Goal: Information Seeking & Learning: Find specific fact

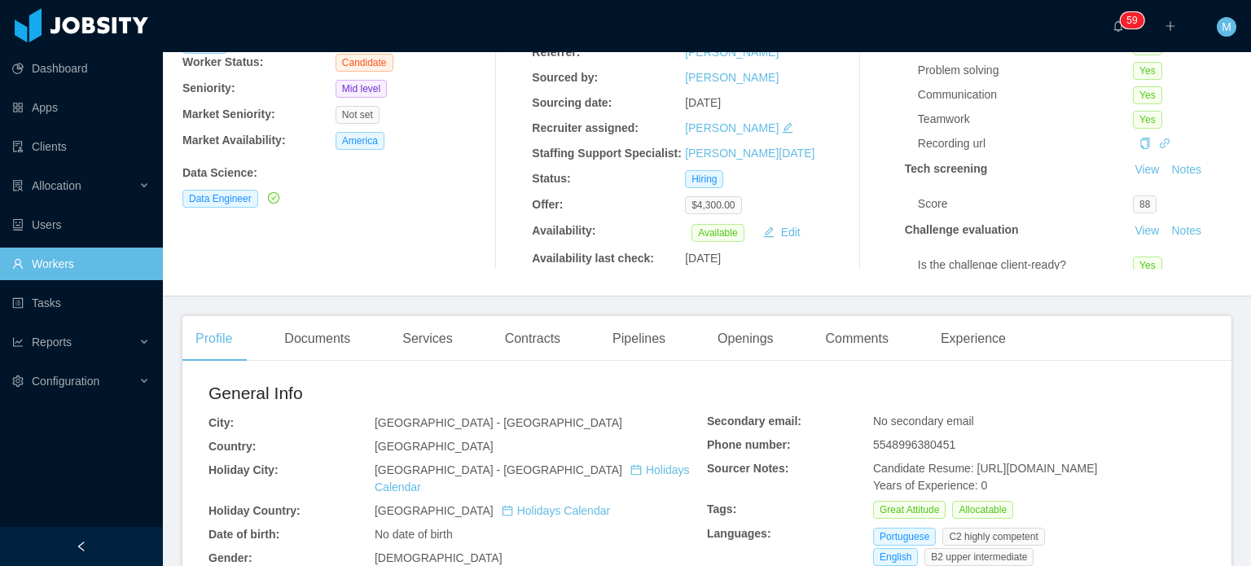
scroll to position [81, 0]
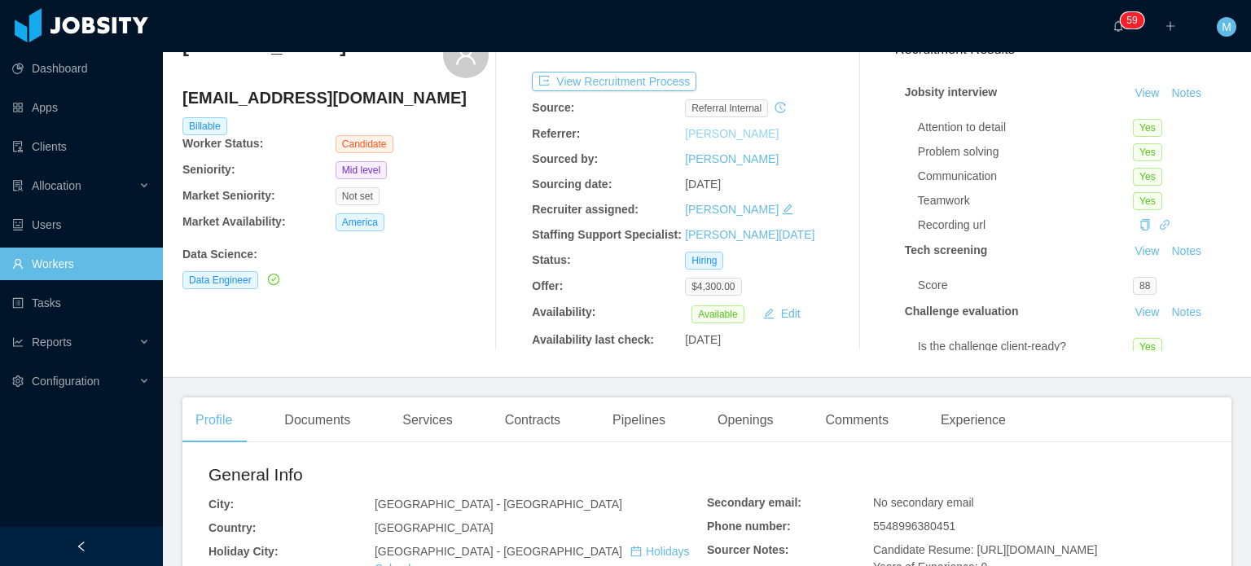
click at [748, 137] on link "[PERSON_NAME]" at bounding box center [732, 133] width 94 height 13
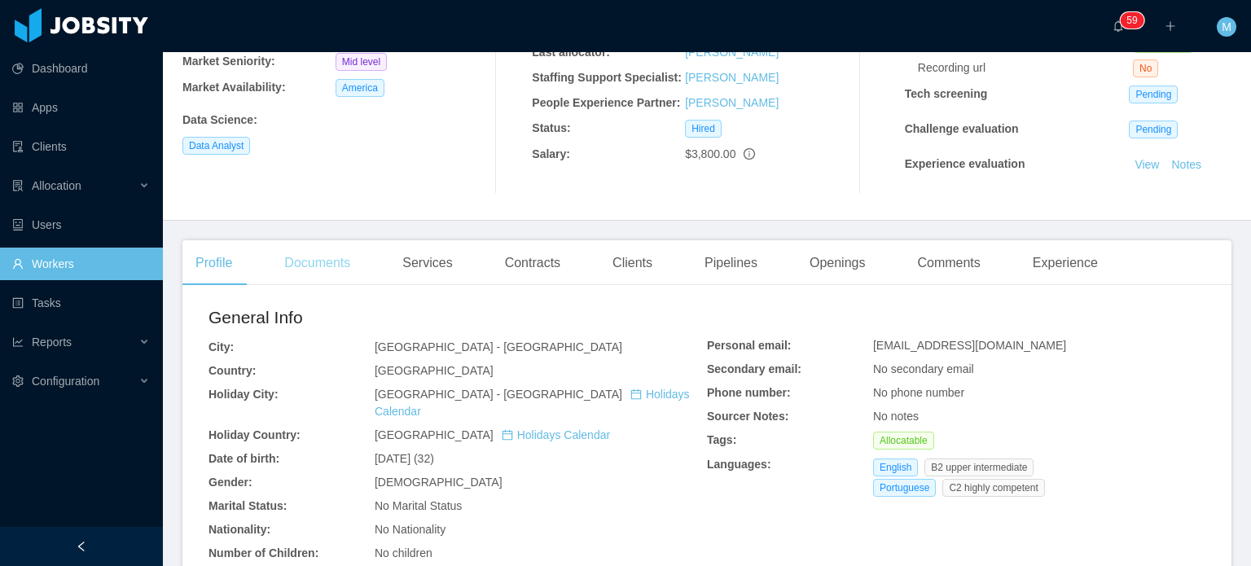
scroll to position [244, 0]
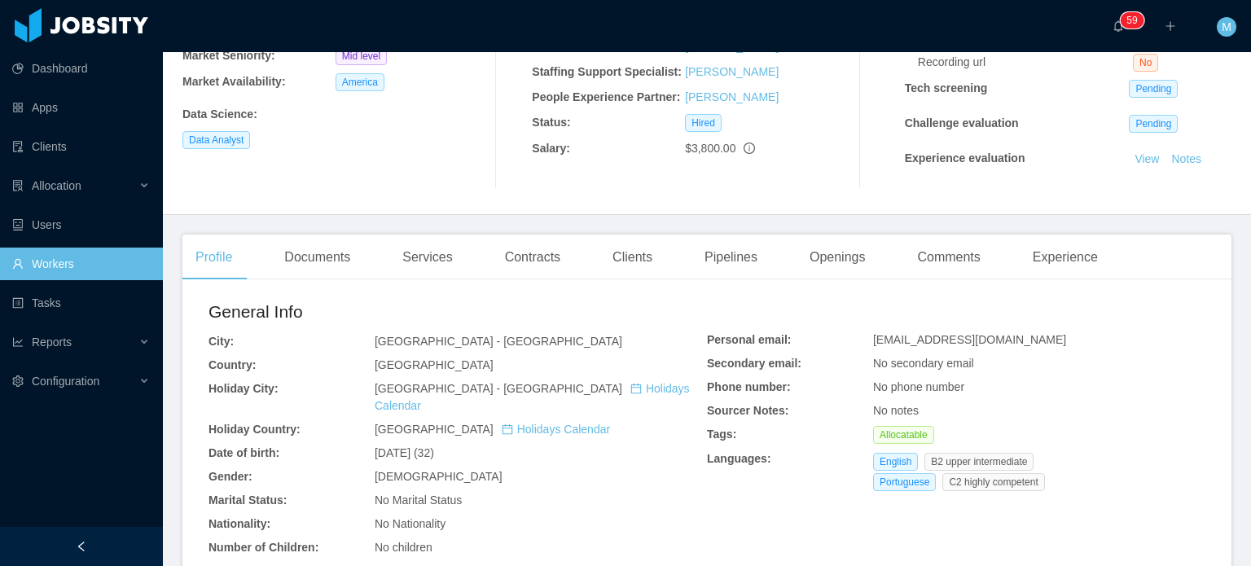
click at [763, 254] on div "Profile Documents Services Contracts Clients Pipelines Openings Comments Experi…" at bounding box center [646, 258] width 928 height 46
click at [573, 259] on div "Profile Documents Services Contracts Clients Pipelines Openings Comments Experi…" at bounding box center [646, 258] width 928 height 46
click at [629, 255] on div "Clients" at bounding box center [632, 258] width 66 height 46
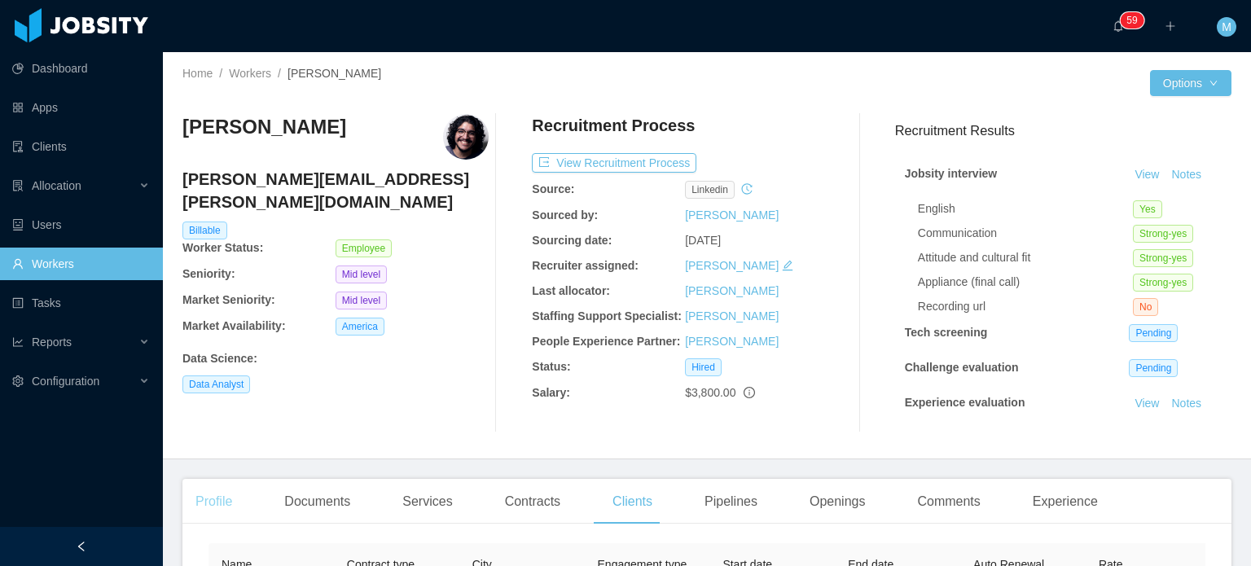
click at [238, 508] on div "Profile" at bounding box center [213, 502] width 63 height 46
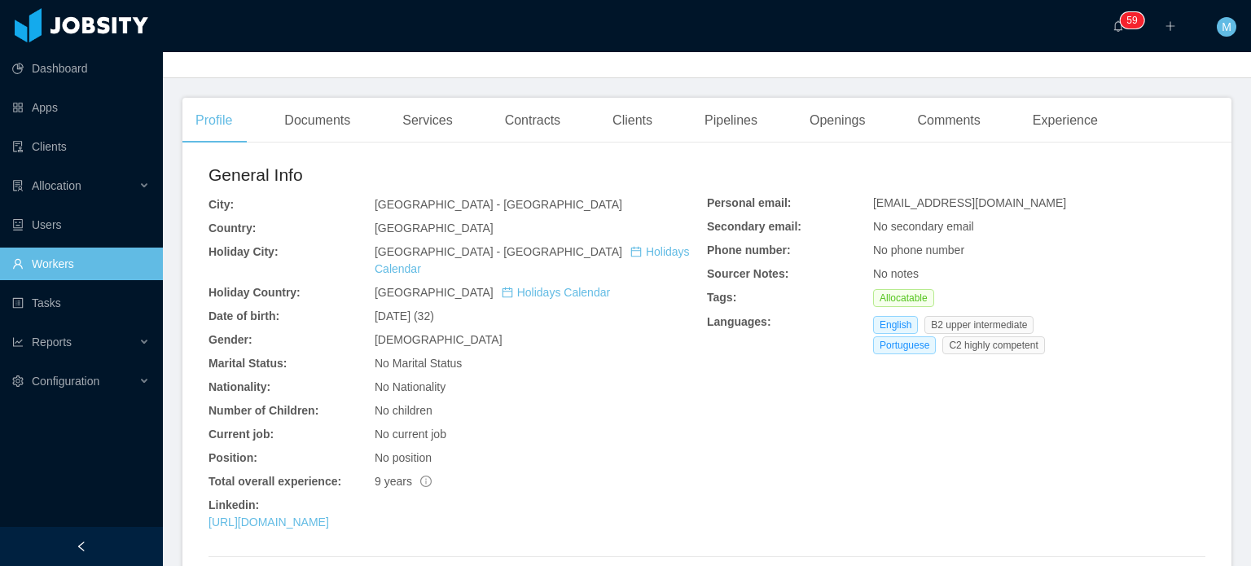
scroll to position [476, 0]
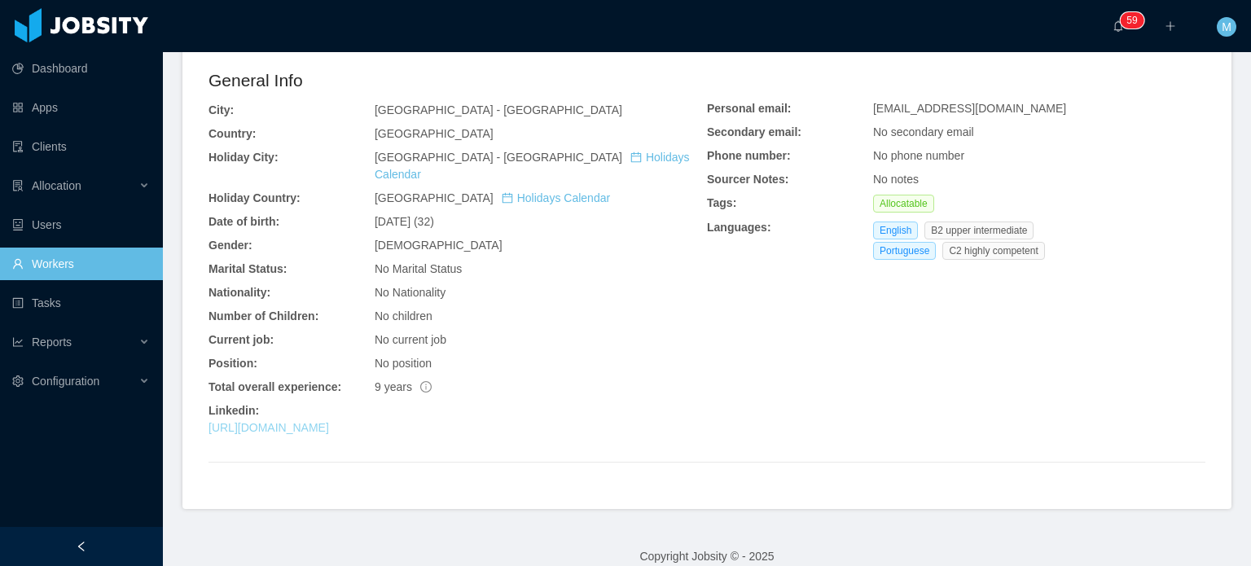
click at [329, 421] on link "[URL][DOMAIN_NAME]" at bounding box center [268, 427] width 121 height 13
click at [59, 248] on link "Workers" at bounding box center [81, 264] width 138 height 33
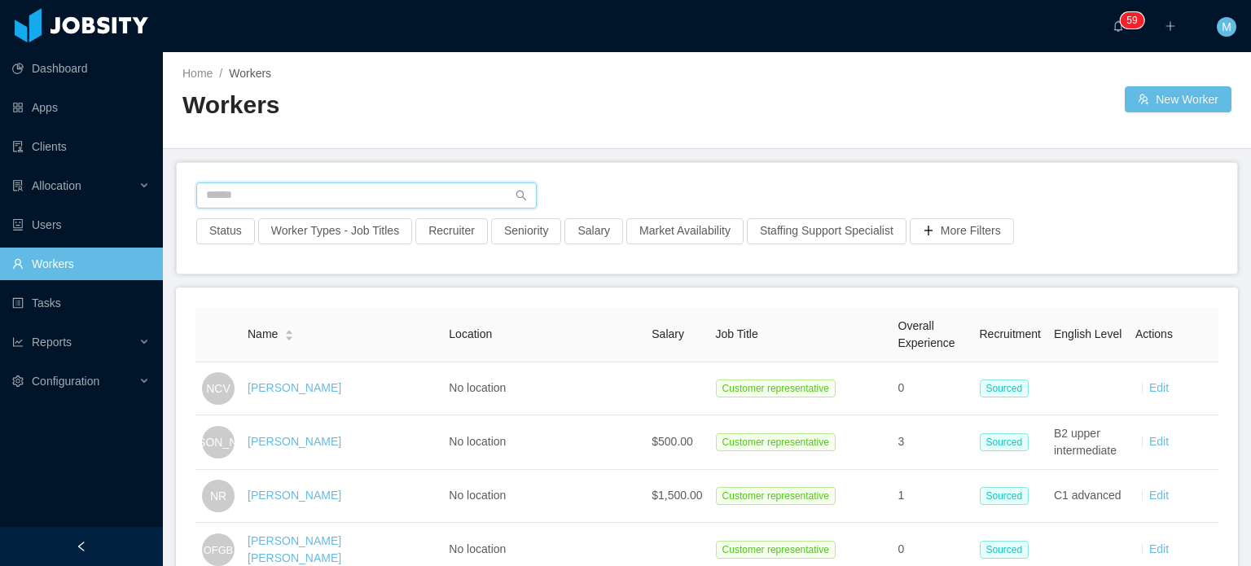
click at [375, 195] on input "text" at bounding box center [366, 195] width 340 height 26
paste input "**********"
type input "**********"
